Goal: Task Accomplishment & Management: Use online tool/utility

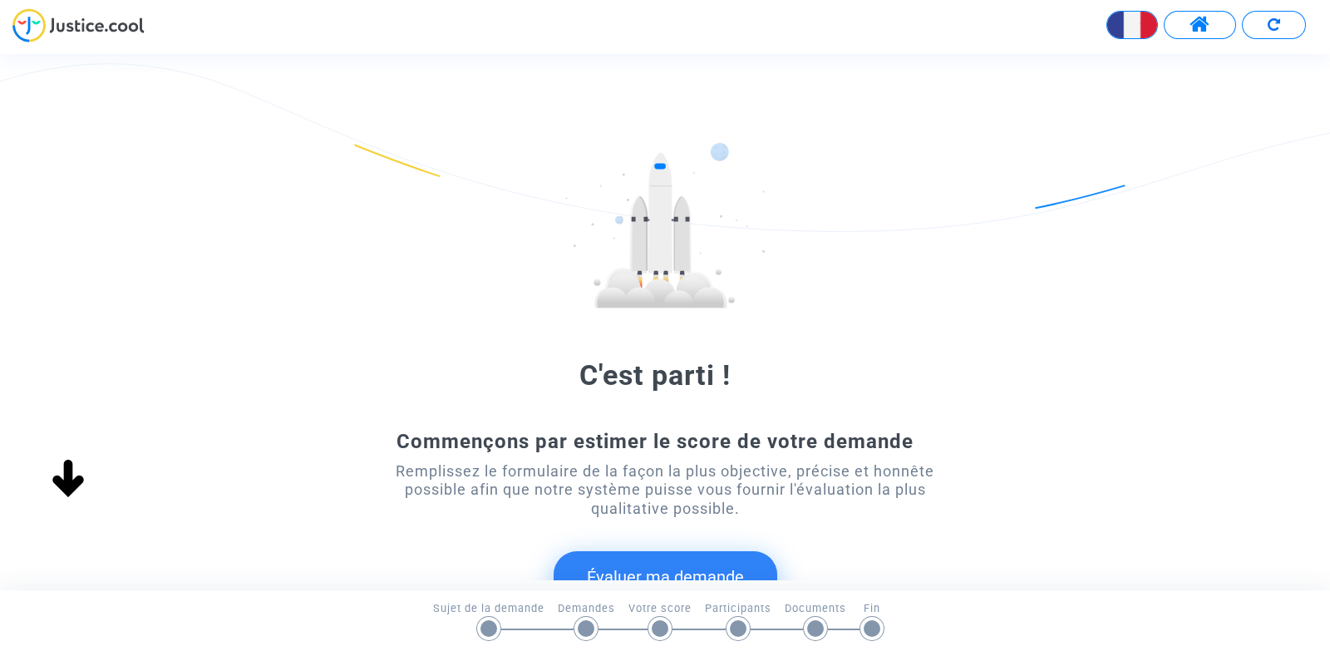
click at [1188, 29] on button at bounding box center [1199, 25] width 72 height 28
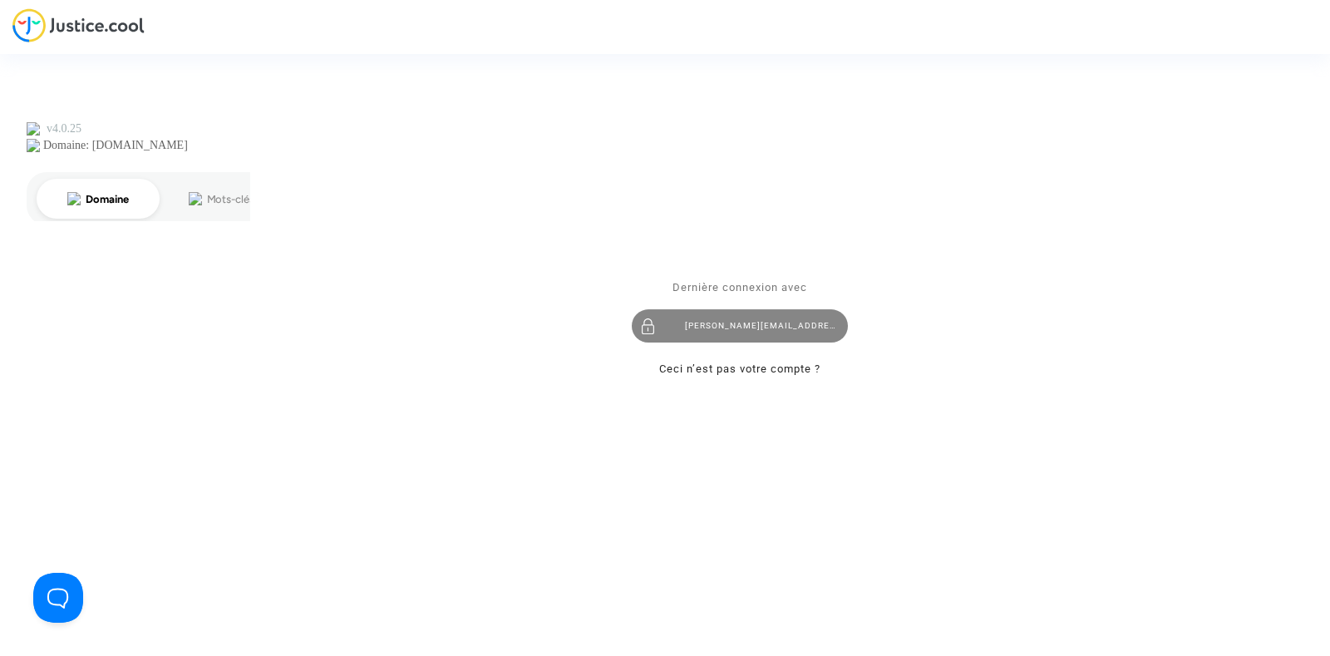
click at [713, 322] on div "[PERSON_NAME][EMAIL_ADDRESS][DOMAIN_NAME]" at bounding box center [740, 325] width 216 height 33
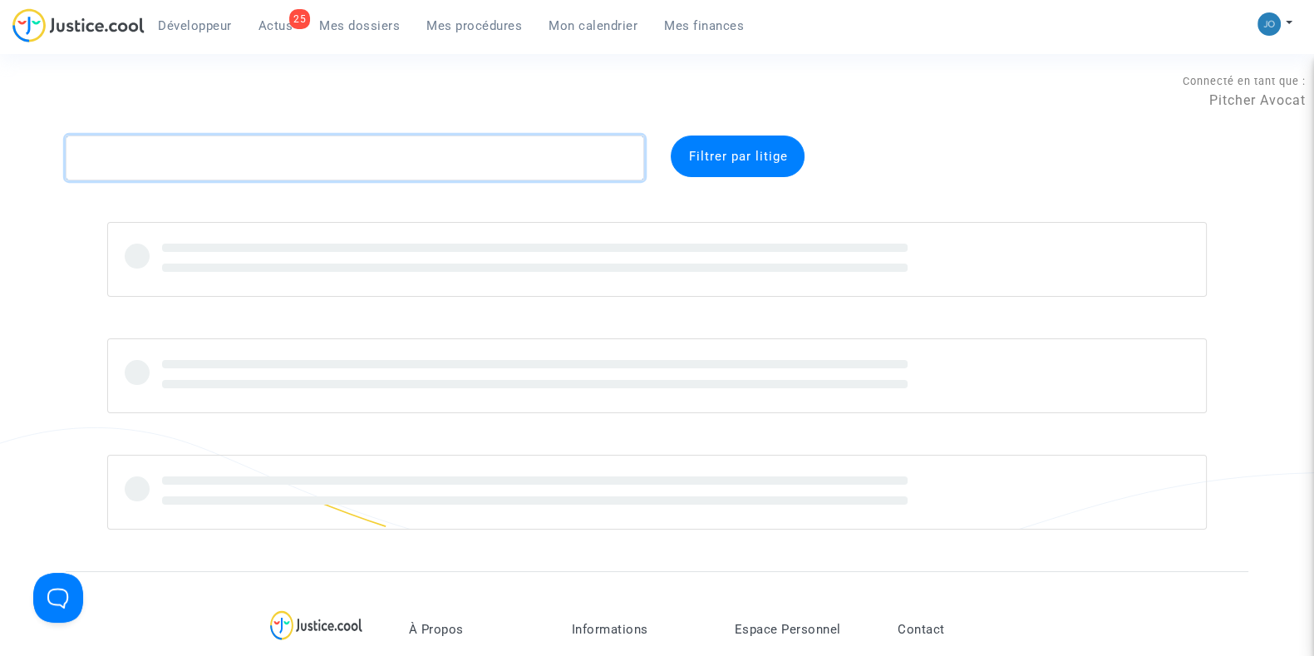
click at [360, 150] on textarea at bounding box center [355, 157] width 578 height 45
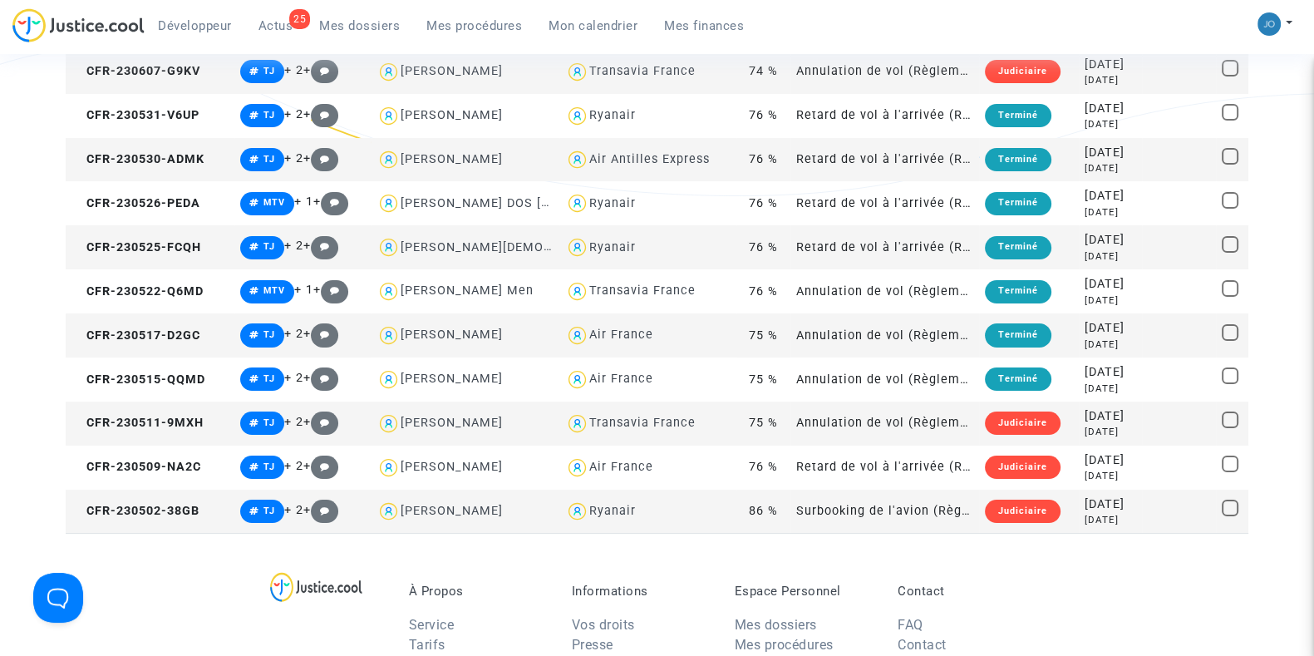
scroll to position [380, 0]
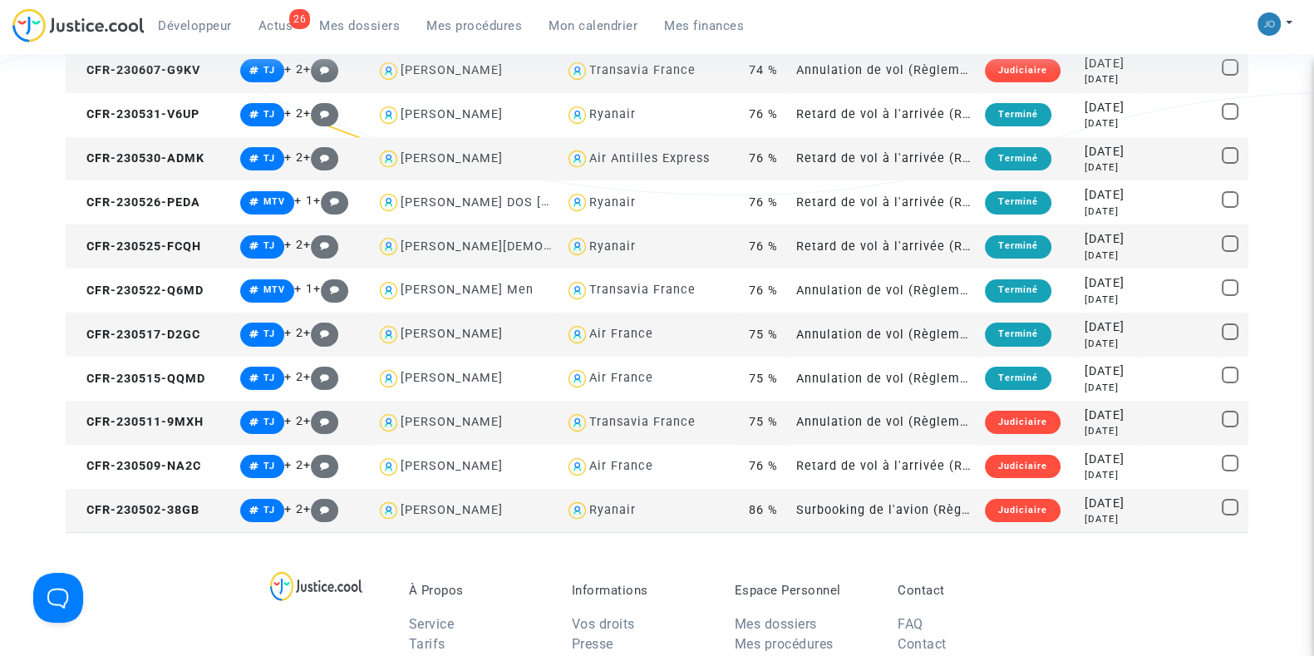
type textarea "#mtv"
